Goal: Navigation & Orientation: Go to known website

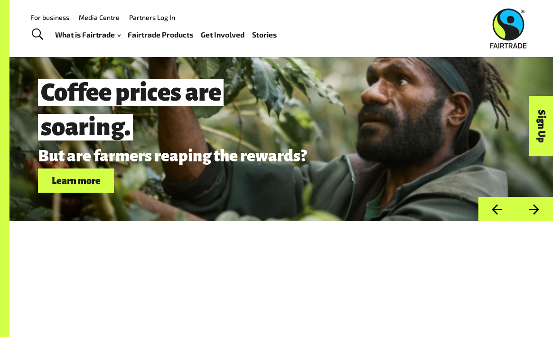
scroll to position [2463, 0]
